Goal: Information Seeking & Learning: Learn about a topic

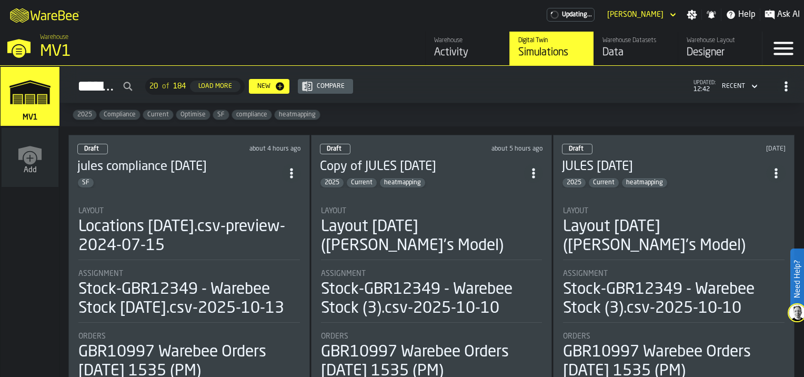
click at [196, 181] on div "SF" at bounding box center [179, 182] width 205 height 11
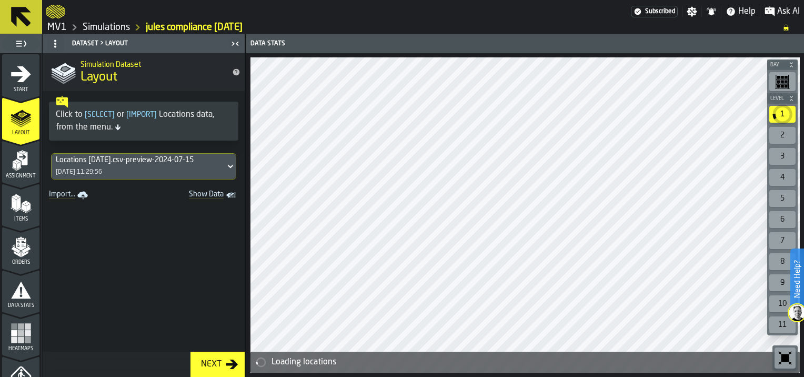
click at [21, 338] on rect "menu Heatmaps" at bounding box center [21, 340] width 6 height 6
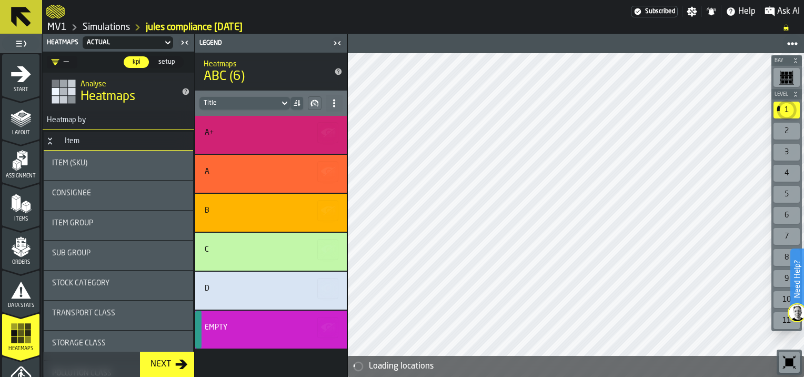
click at [56, 198] on div "Consignee" at bounding box center [118, 195] width 133 height 13
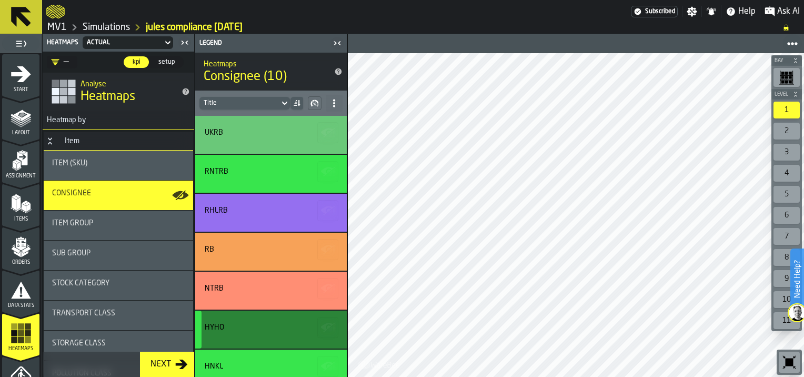
click at [231, 328] on div "HYHO" at bounding box center [269, 327] width 129 height 8
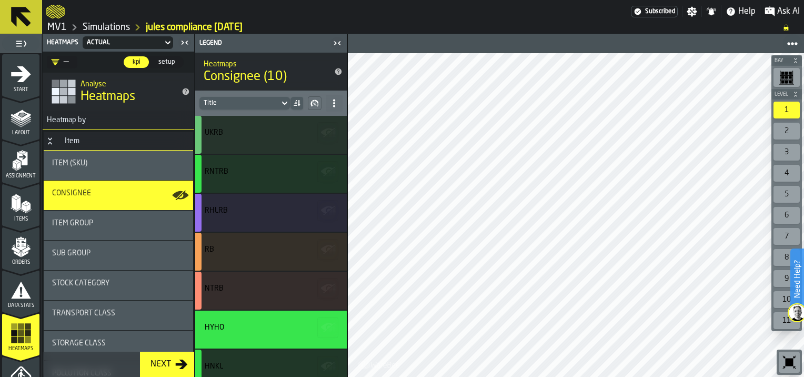
click at [133, 168] on div "Item (SKU)" at bounding box center [118, 165] width 133 height 13
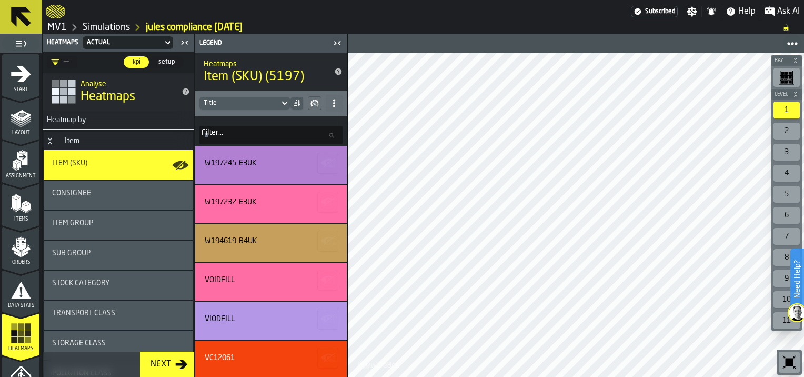
click at [15, 337] on rect "menu Heatmaps" at bounding box center [14, 340] width 6 height 6
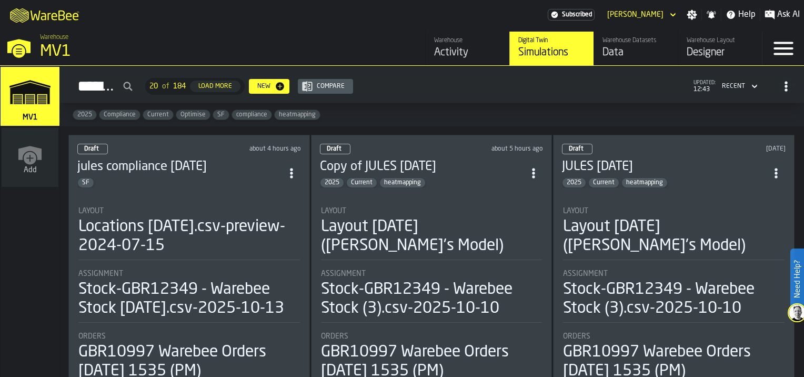
click at [146, 202] on li "Layout Locations [DATE].csv-preview-2024-07-15 Assignment Stock-GBR12349 - Ware…" at bounding box center [188, 339] width 223 height 285
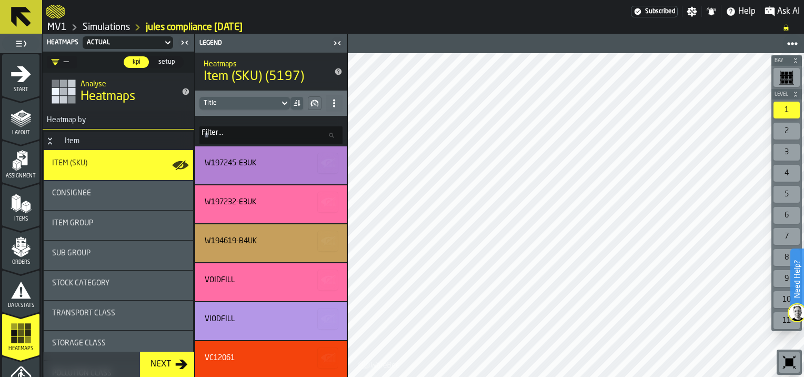
click at [296, 101] on icon at bounding box center [296, 101] width 2 height 1
